Goal: Transaction & Acquisition: Purchase product/service

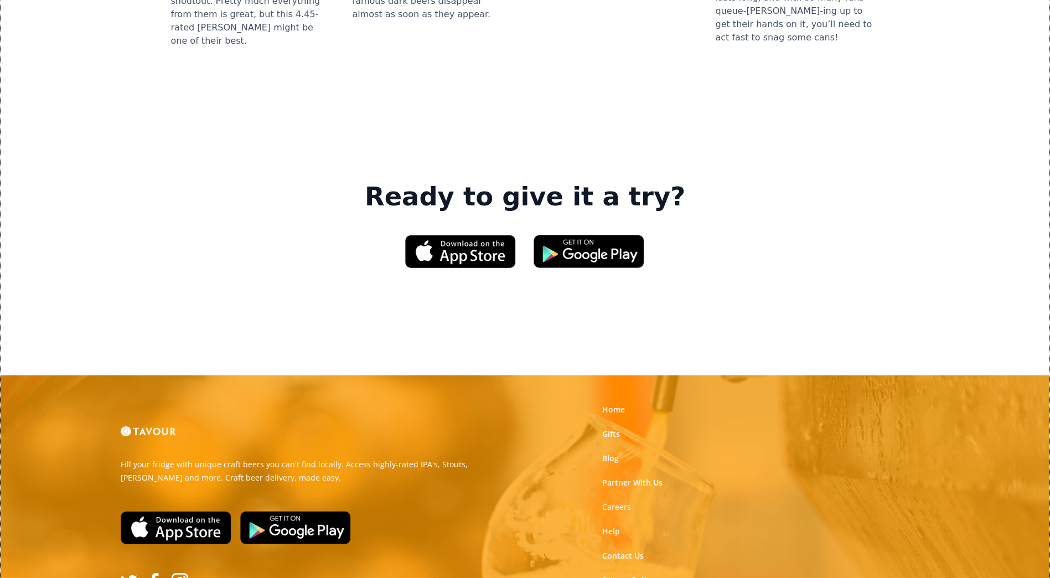
scroll to position [1625, 0]
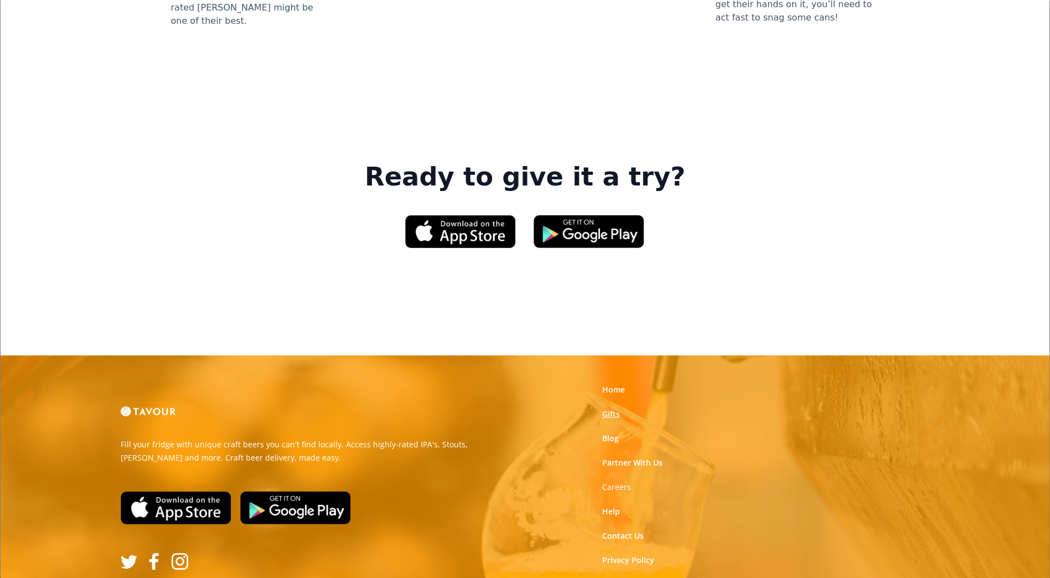
click at [614, 408] on link "Gifts" at bounding box center [611, 413] width 18 height 11
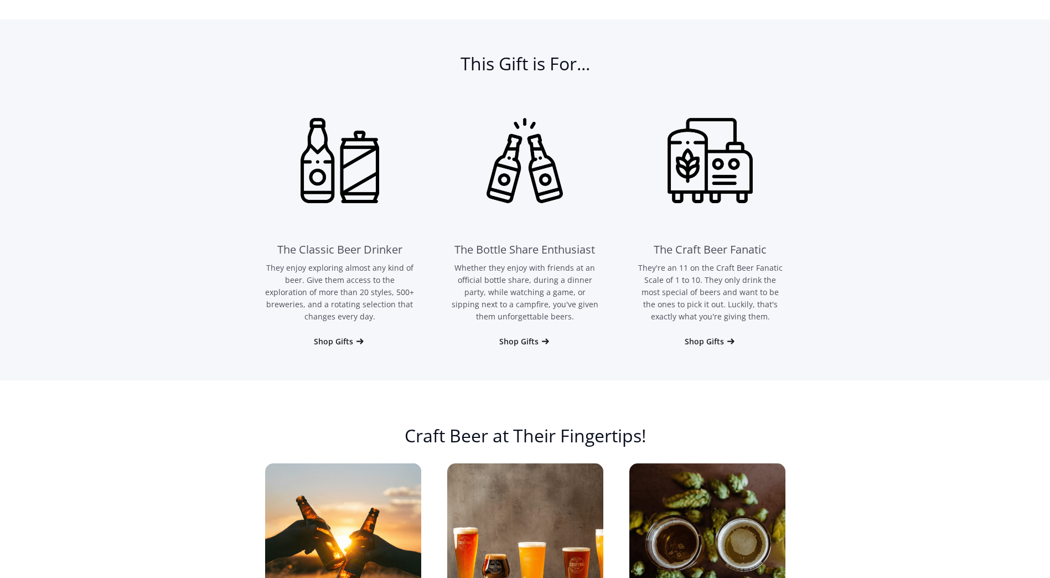
scroll to position [664, 0]
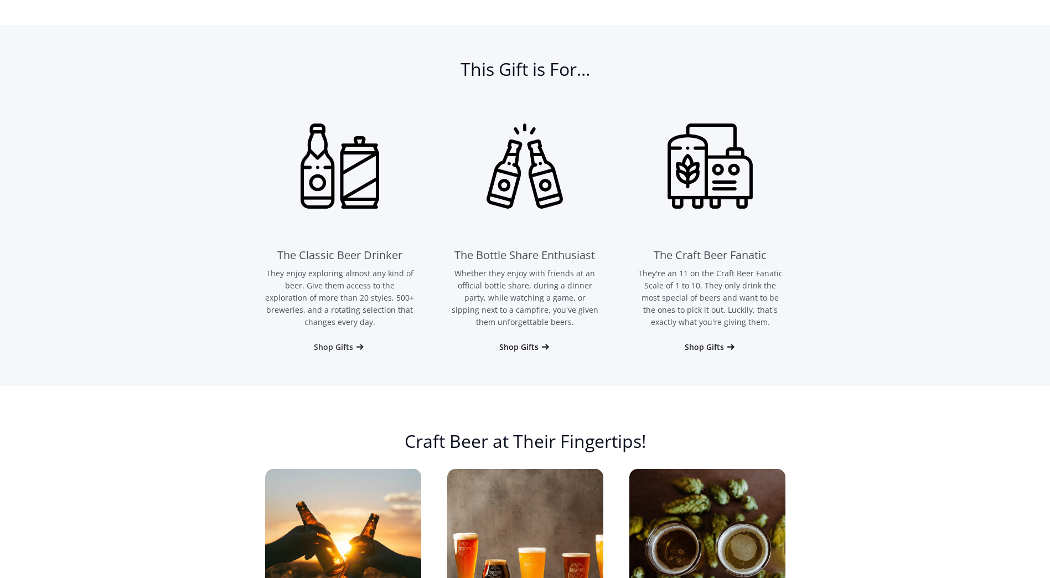
click at [323, 345] on div "Shop Gifts" at bounding box center [333, 346] width 39 height 11
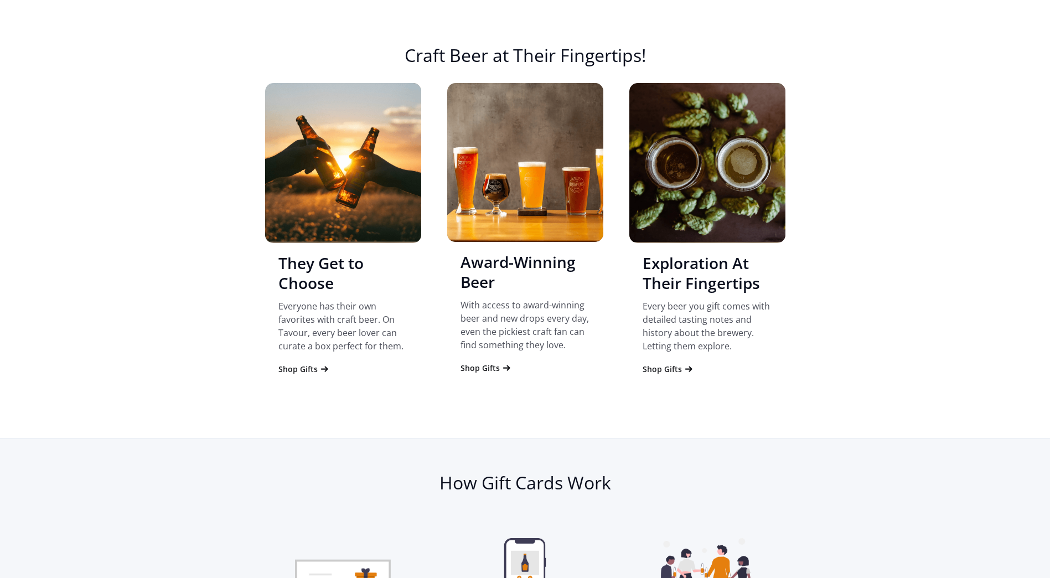
scroll to position [828, 0]
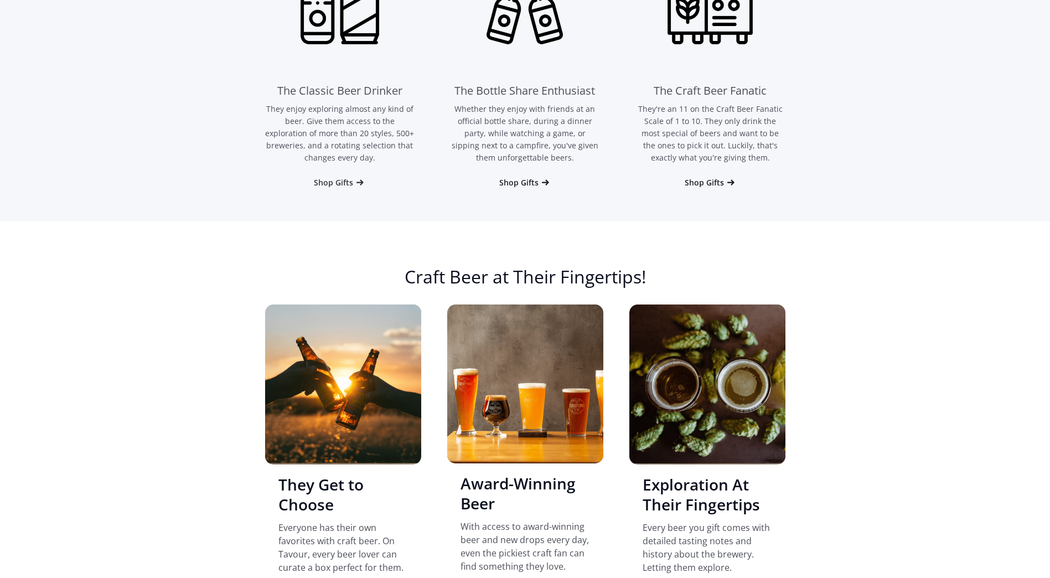
click at [342, 179] on div "Shop Gifts" at bounding box center [333, 182] width 39 height 11
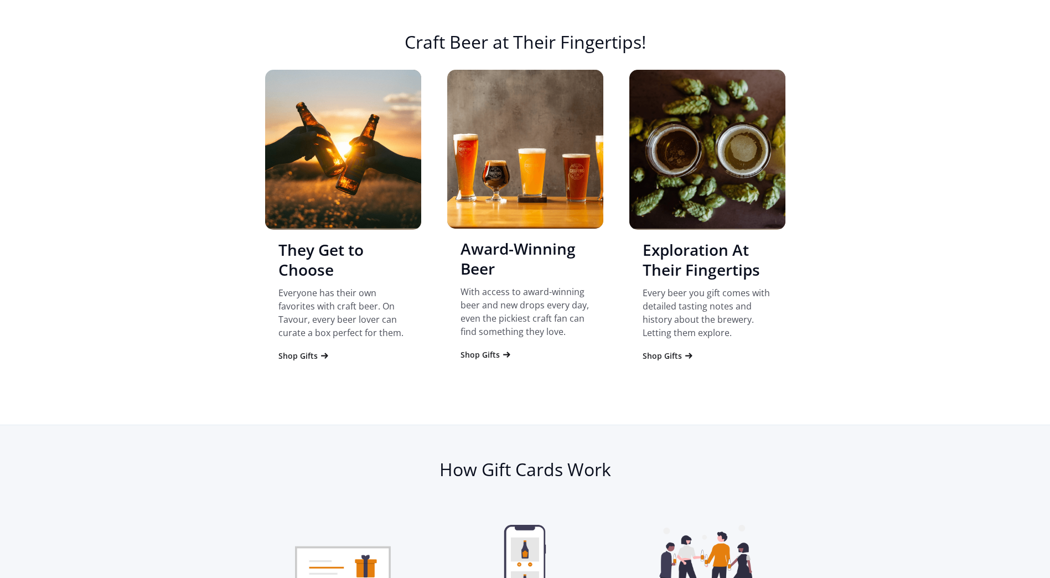
scroll to position [1050, 0]
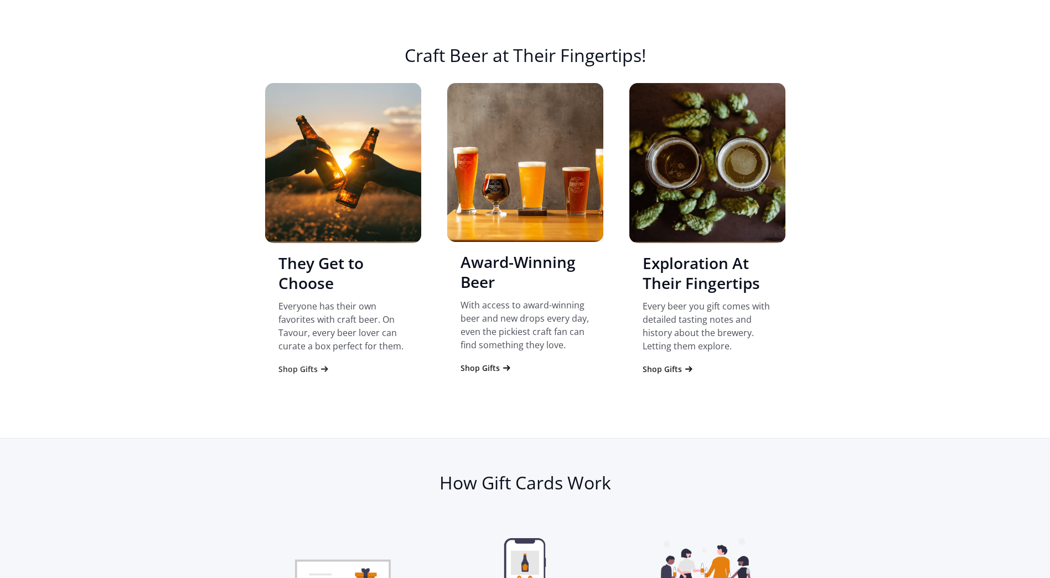
click at [309, 366] on div "Shop Gifts" at bounding box center [297, 369] width 39 height 11
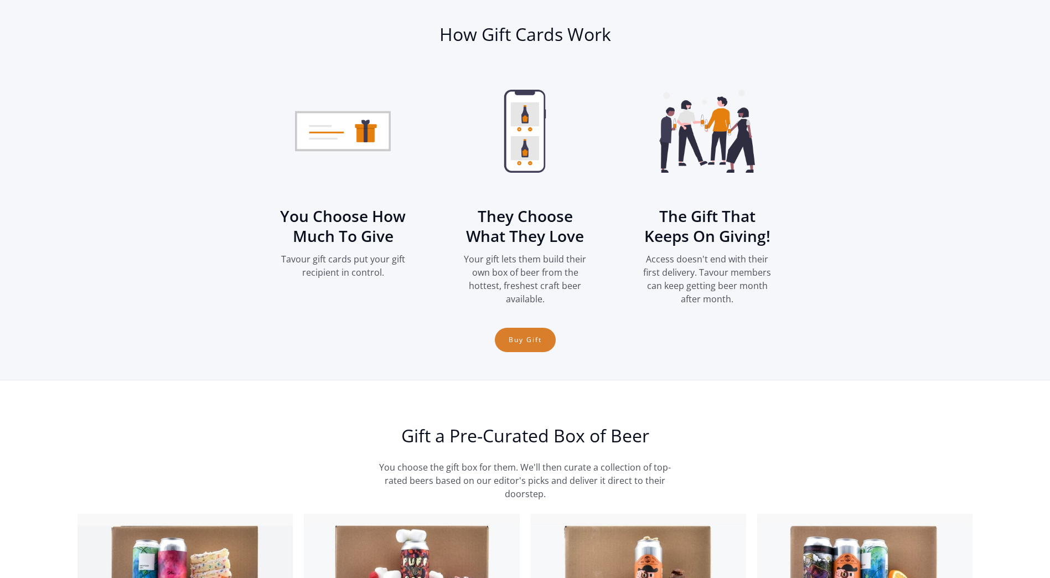
scroll to position [1488, 0]
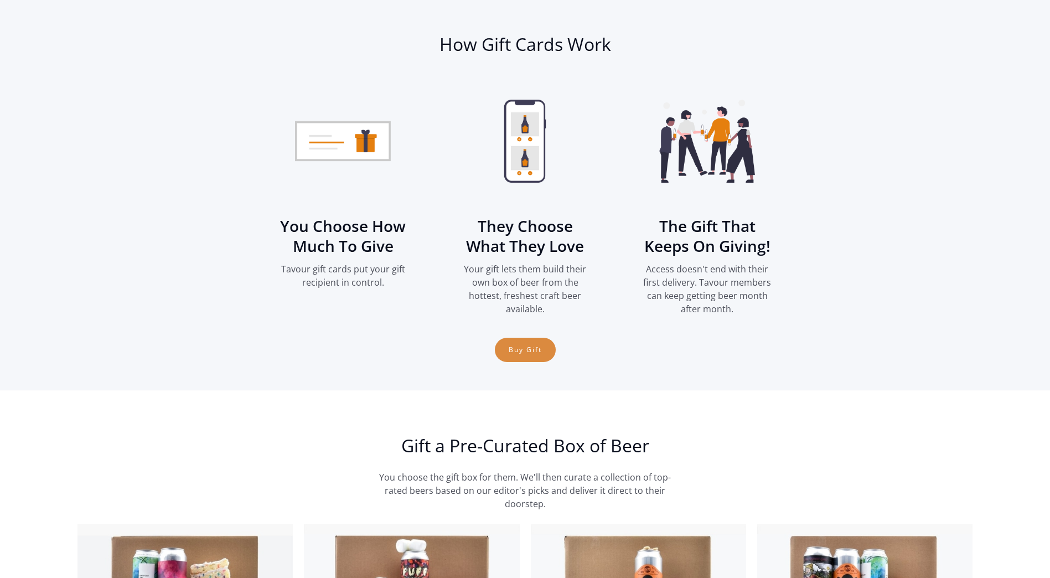
click at [526, 351] on link "Buy Gift" at bounding box center [525, 350] width 61 height 24
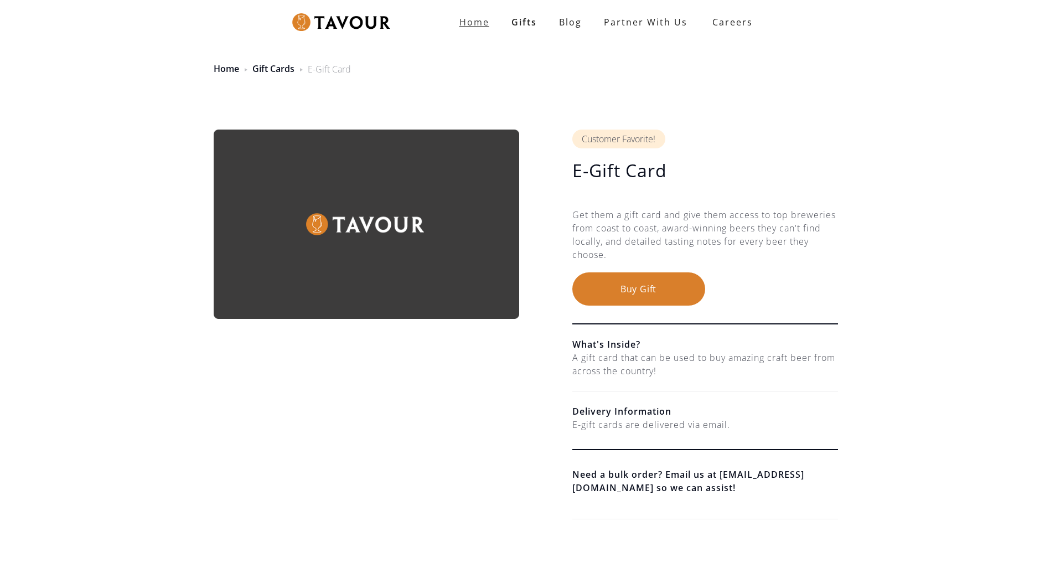
click at [483, 19] on strong "Home" at bounding box center [474, 22] width 30 height 12
